Goal: Information Seeking & Learning: Learn about a topic

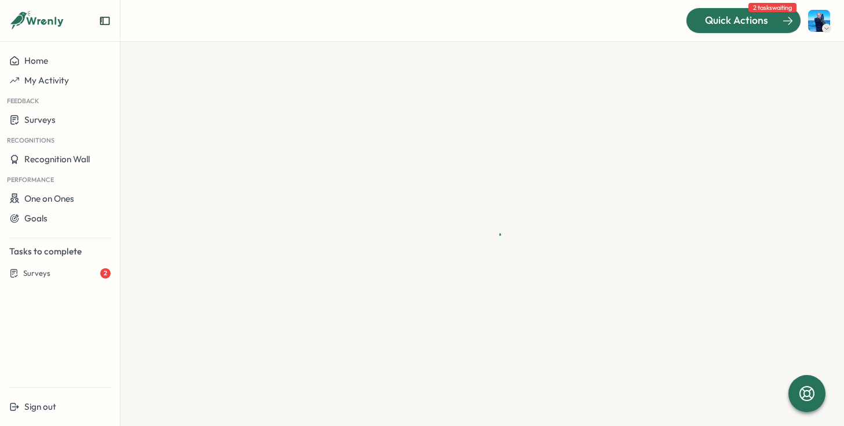
click at [732, 19] on span "Quick Actions" at bounding box center [736, 20] width 63 height 15
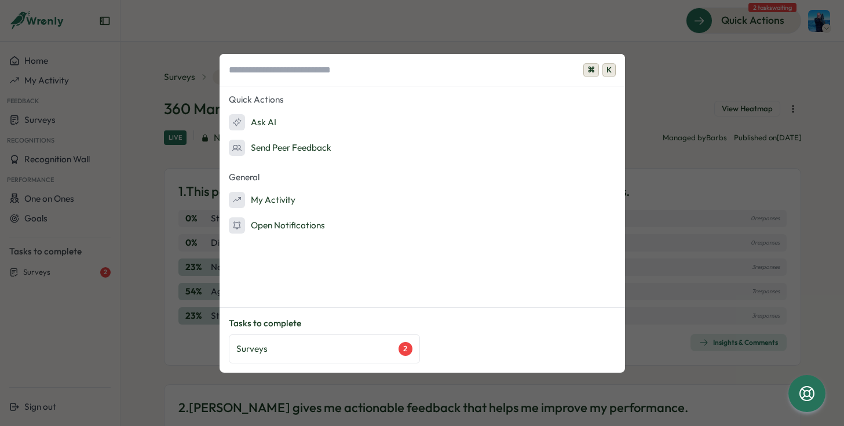
click at [696, 173] on div "⌘ K Quick Actions Ask AI Send Peer Feedback General My Activity Open Notificati…" at bounding box center [422, 213] width 844 height 426
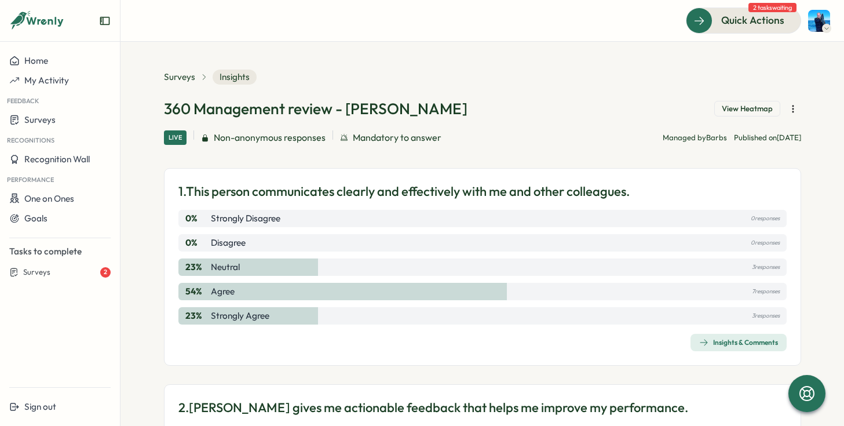
click at [51, 109] on div "Feedback" at bounding box center [60, 99] width 120 height 19
click at [50, 125] on span "Surveys" at bounding box center [39, 119] width 31 height 11
click at [145, 123] on div "Insights" at bounding box center [138, 120] width 30 height 13
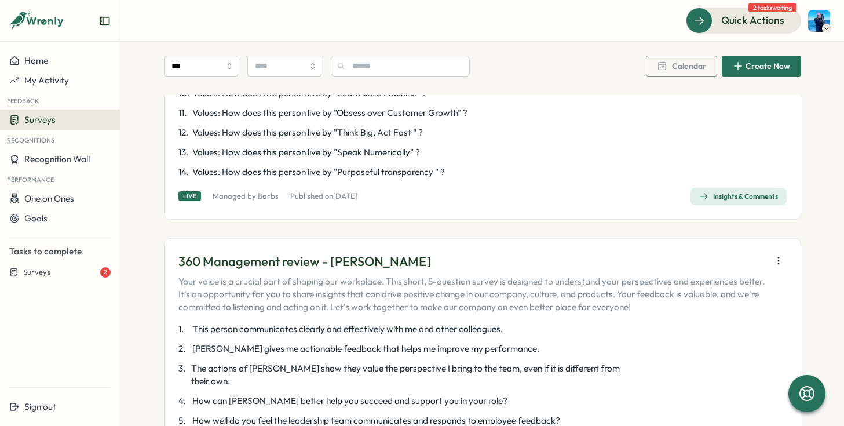
scroll to position [3145, 0]
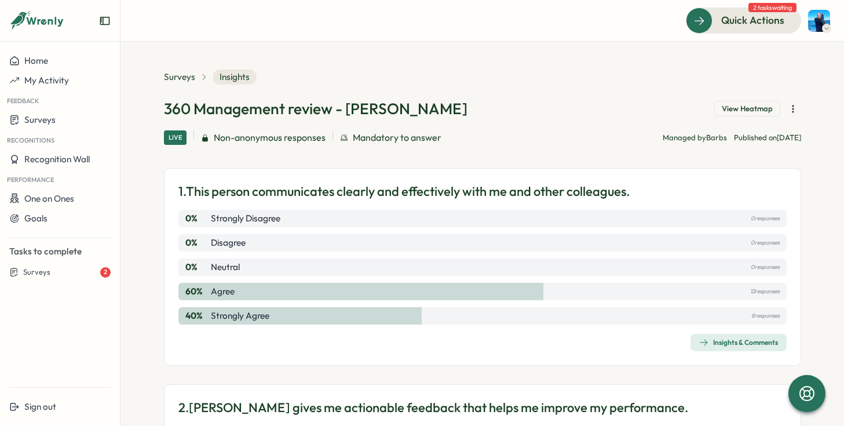
click at [743, 342] on div "Insights & Comments" at bounding box center [738, 342] width 79 height 9
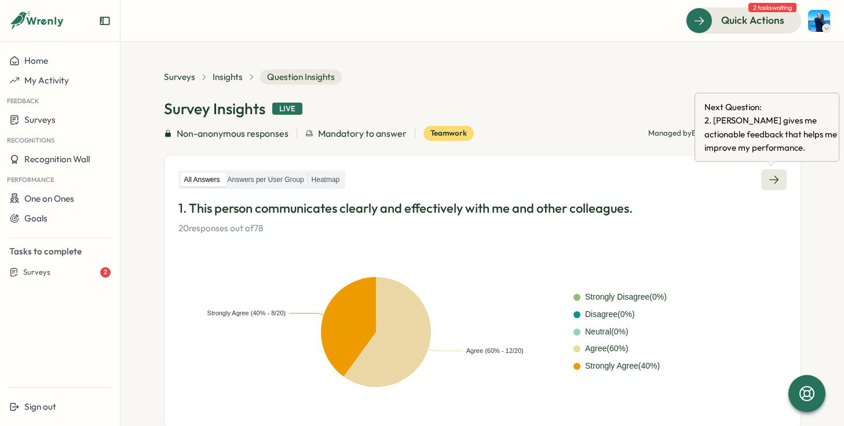
click at [771, 173] on link at bounding box center [773, 179] width 25 height 21
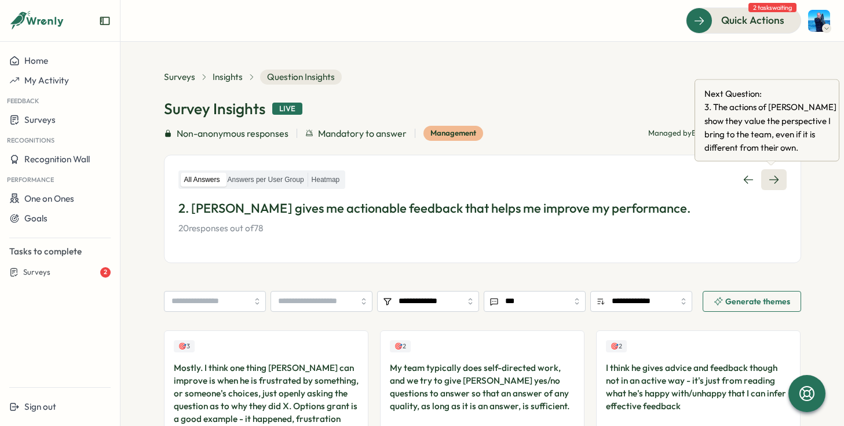
click at [770, 175] on icon at bounding box center [774, 180] width 12 height 12
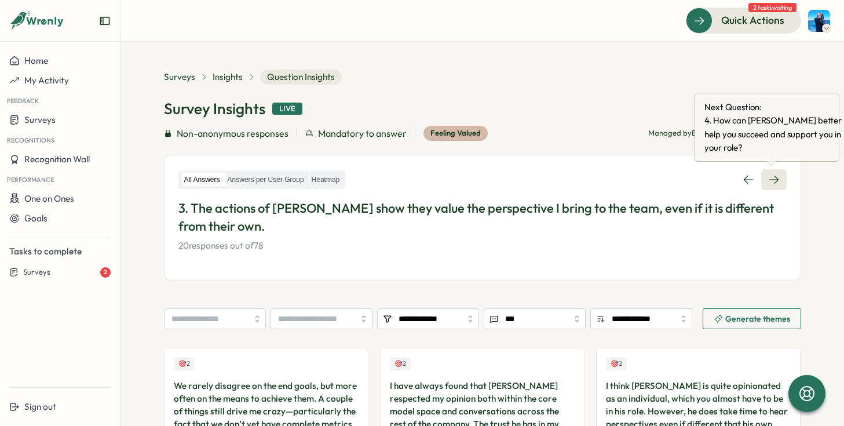
click at [775, 181] on icon at bounding box center [774, 180] width 12 height 12
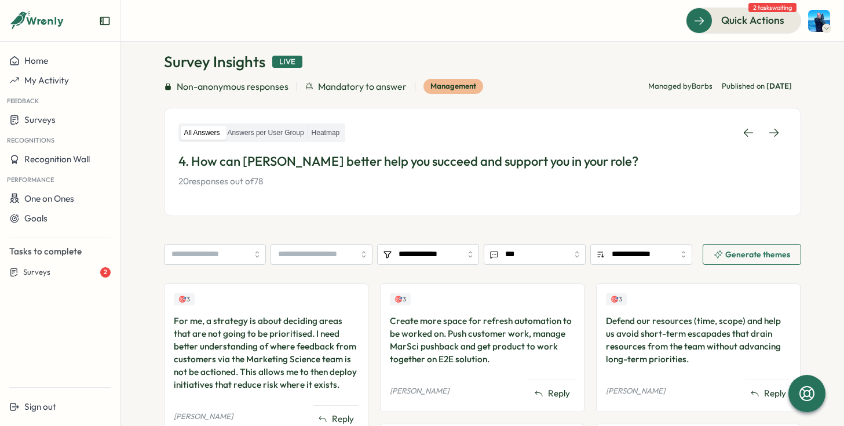
scroll to position [46, 0]
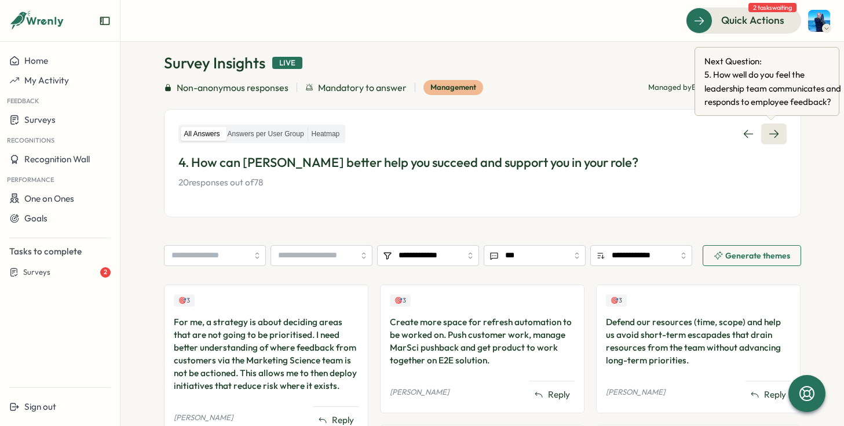
click at [770, 134] on icon at bounding box center [773, 134] width 9 height 8
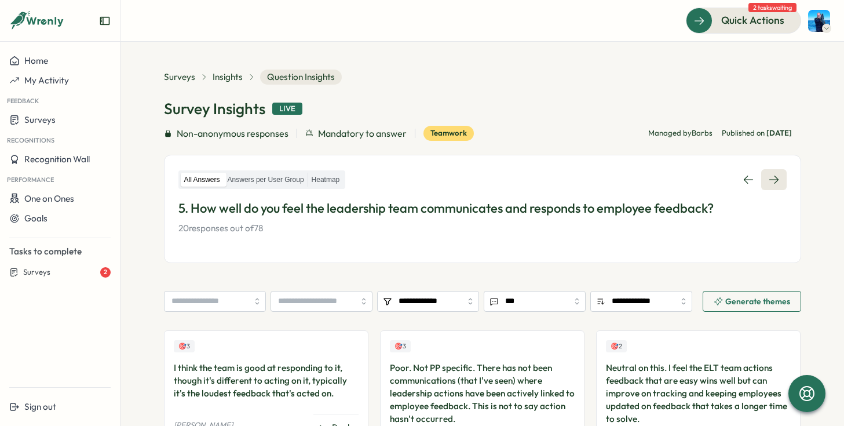
click at [776, 173] on link at bounding box center [773, 179] width 25 height 21
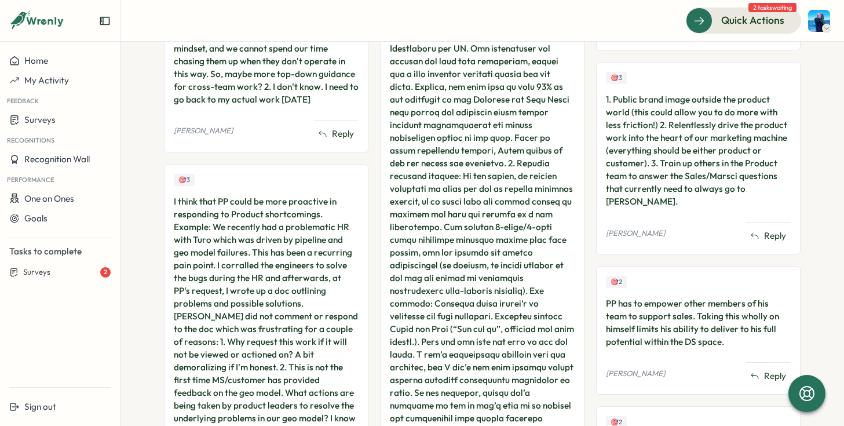
scroll to position [425, 0]
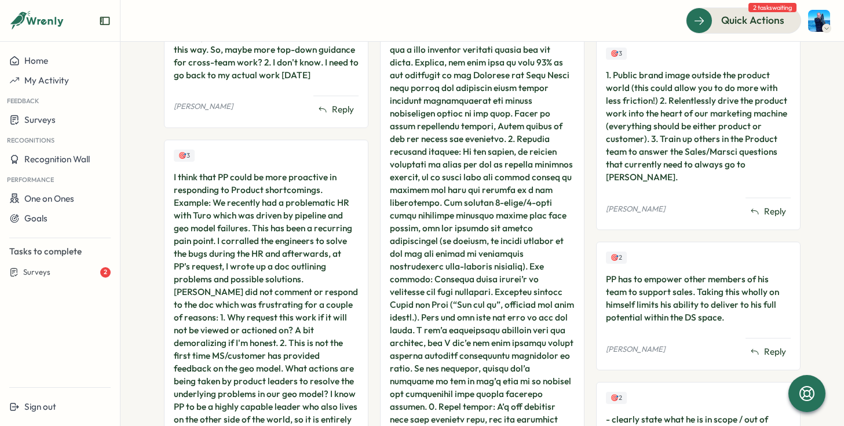
click at [513, 228] on div at bounding box center [482, 228] width 185 height 548
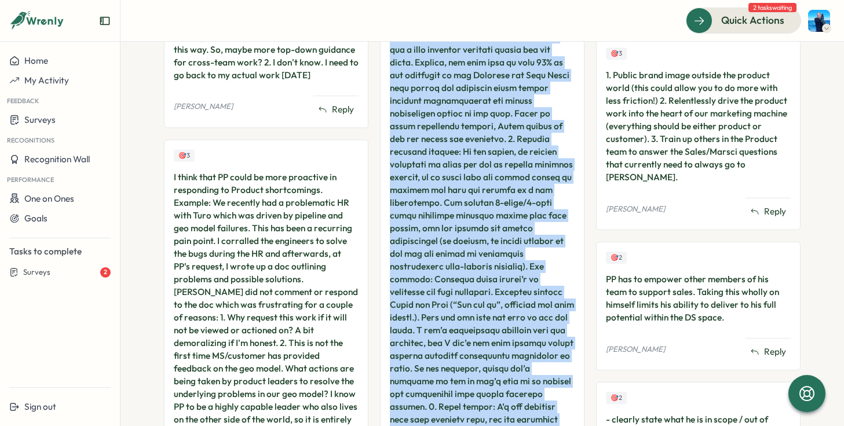
click at [513, 228] on div at bounding box center [482, 228] width 185 height 548
click at [544, 251] on div at bounding box center [482, 228] width 185 height 548
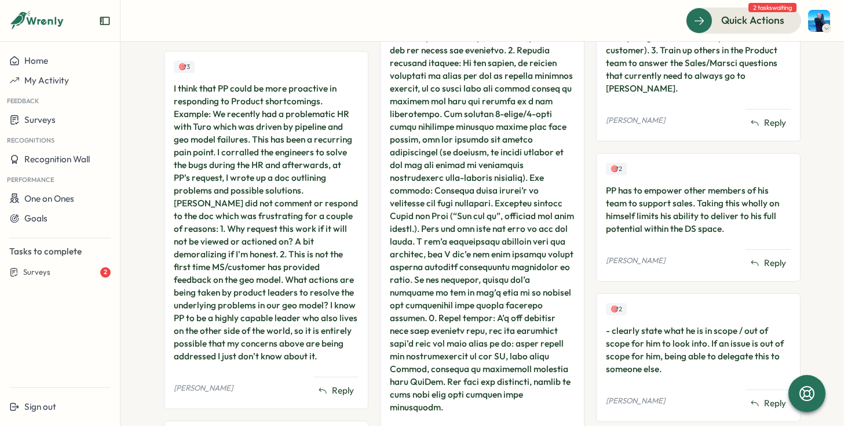
scroll to position [520, 0]
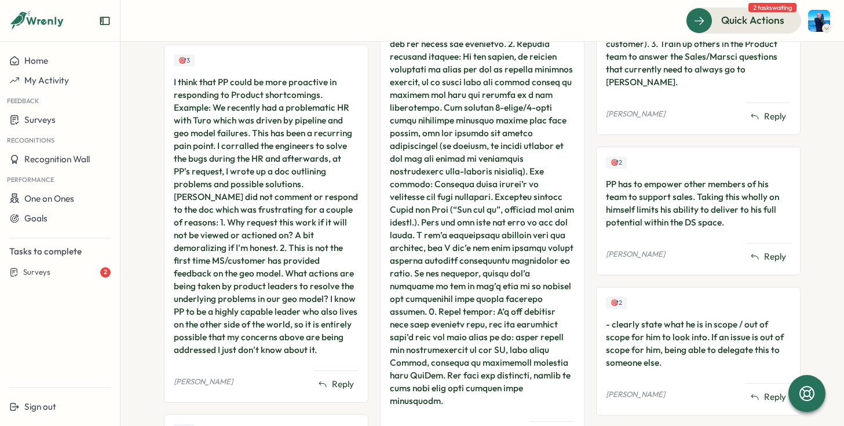
click at [544, 251] on div at bounding box center [482, 133] width 185 height 548
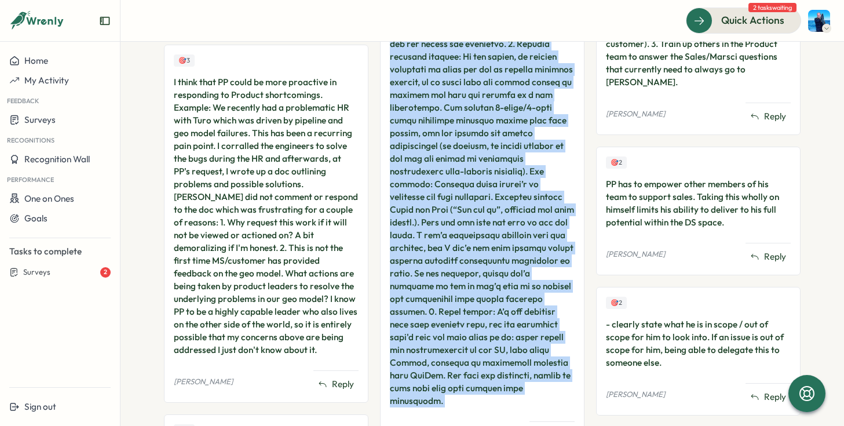
click at [544, 251] on div at bounding box center [482, 133] width 185 height 548
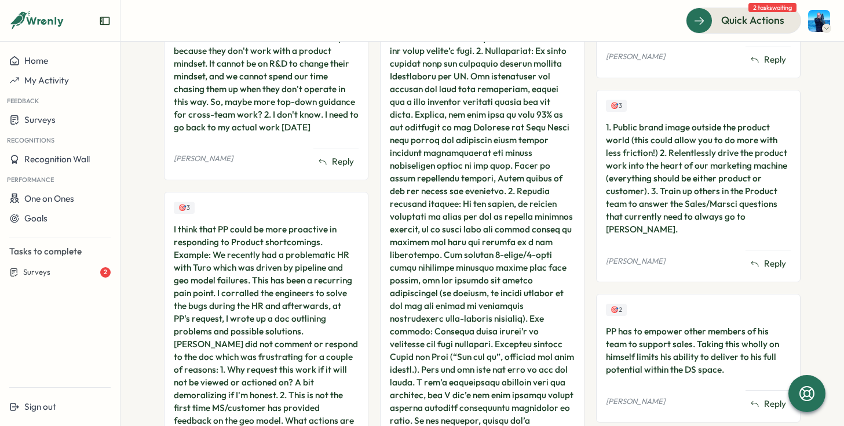
scroll to position [0, 0]
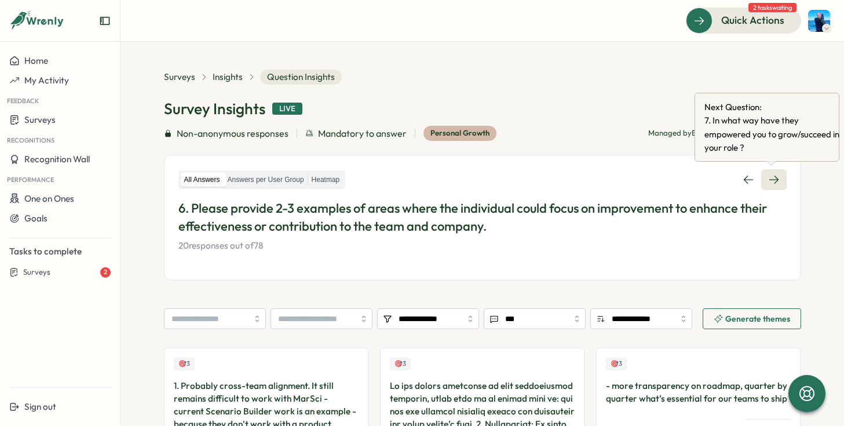
click at [775, 179] on icon at bounding box center [773, 180] width 9 height 8
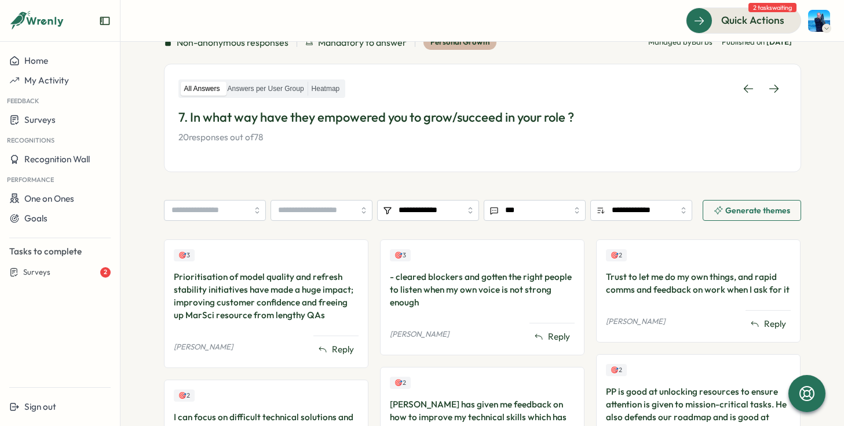
scroll to position [81, 0]
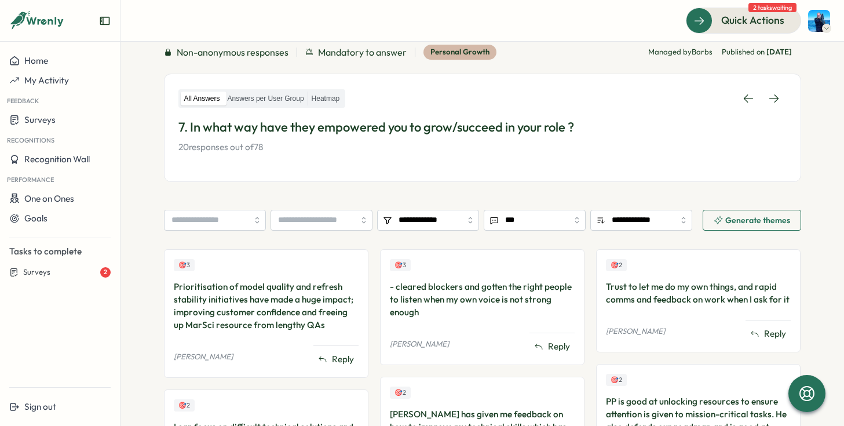
click at [761, 223] on span "Generate themes" at bounding box center [757, 220] width 65 height 8
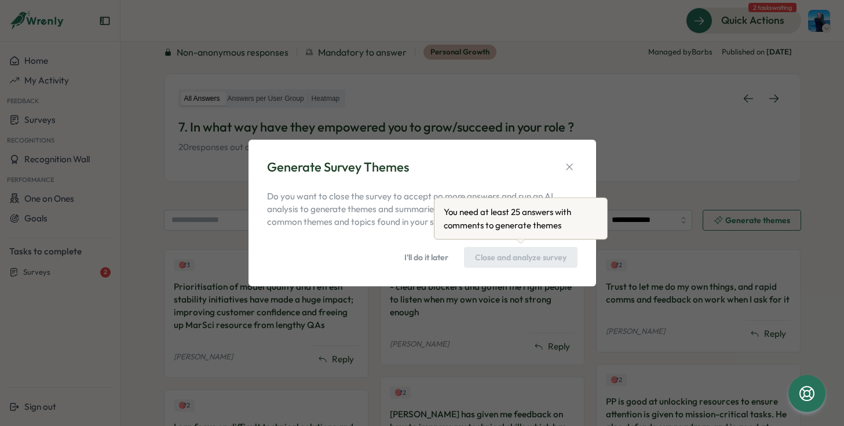
click at [526, 258] on div "Close and analyze survey" at bounding box center [521, 257] width 114 height 21
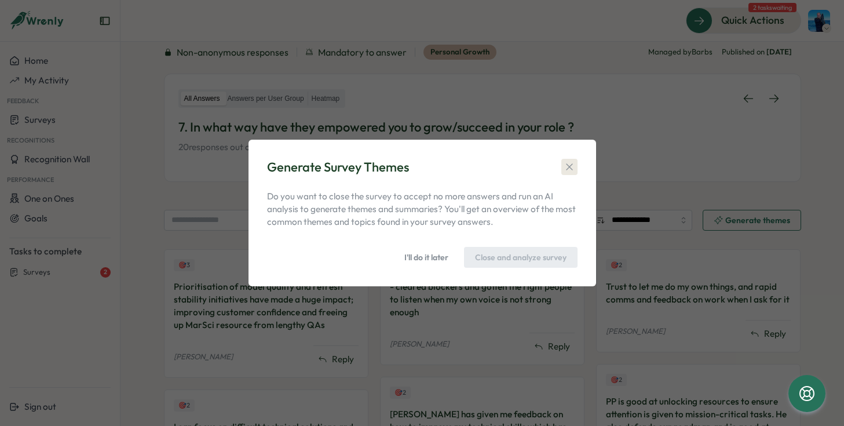
click at [572, 163] on icon "button" at bounding box center [570, 167] width 12 height 12
